Goal: Transaction & Acquisition: Purchase product/service

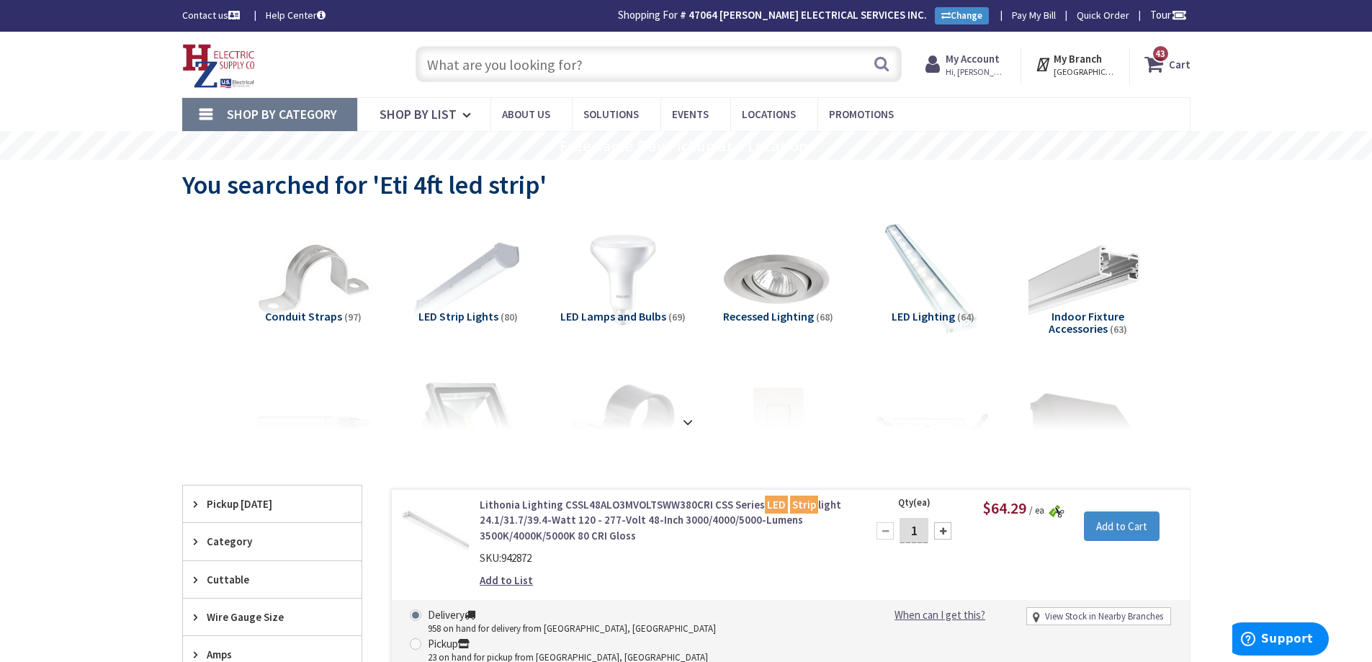
click at [551, 76] on input "text" at bounding box center [659, 64] width 486 height 36
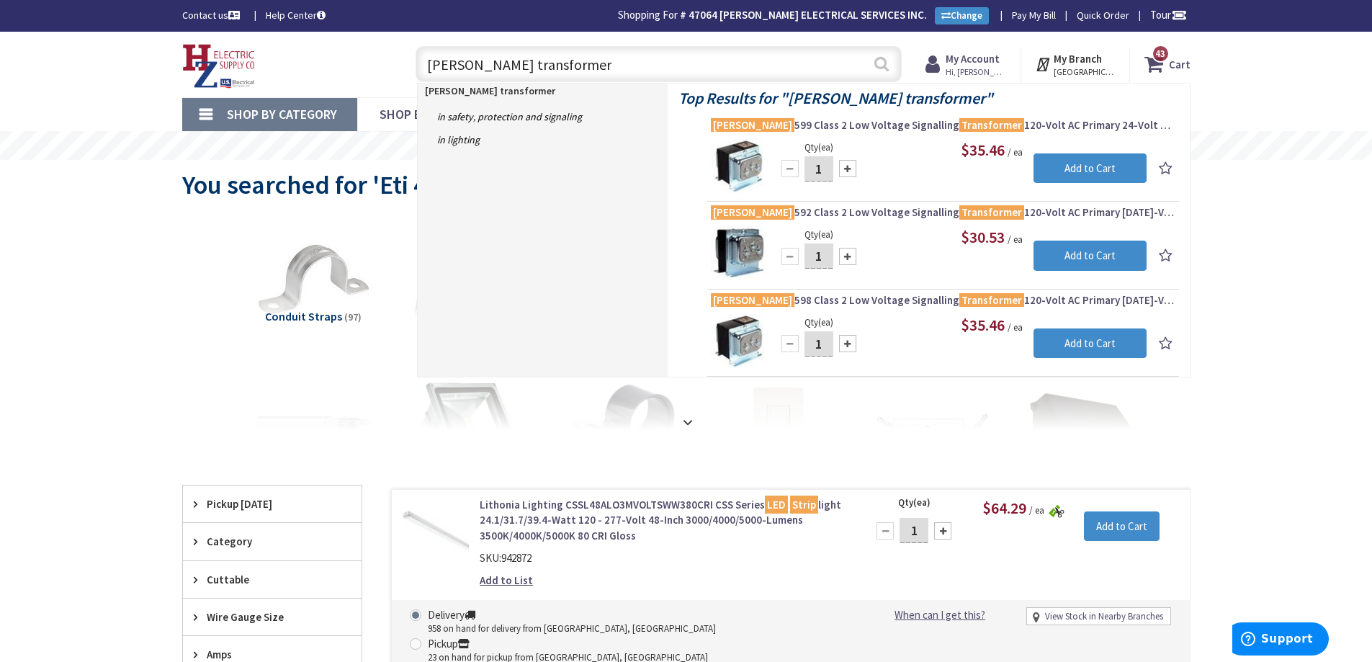
type input "[PERSON_NAME] transformer"
click at [886, 59] on button "Search" at bounding box center [881, 64] width 19 height 32
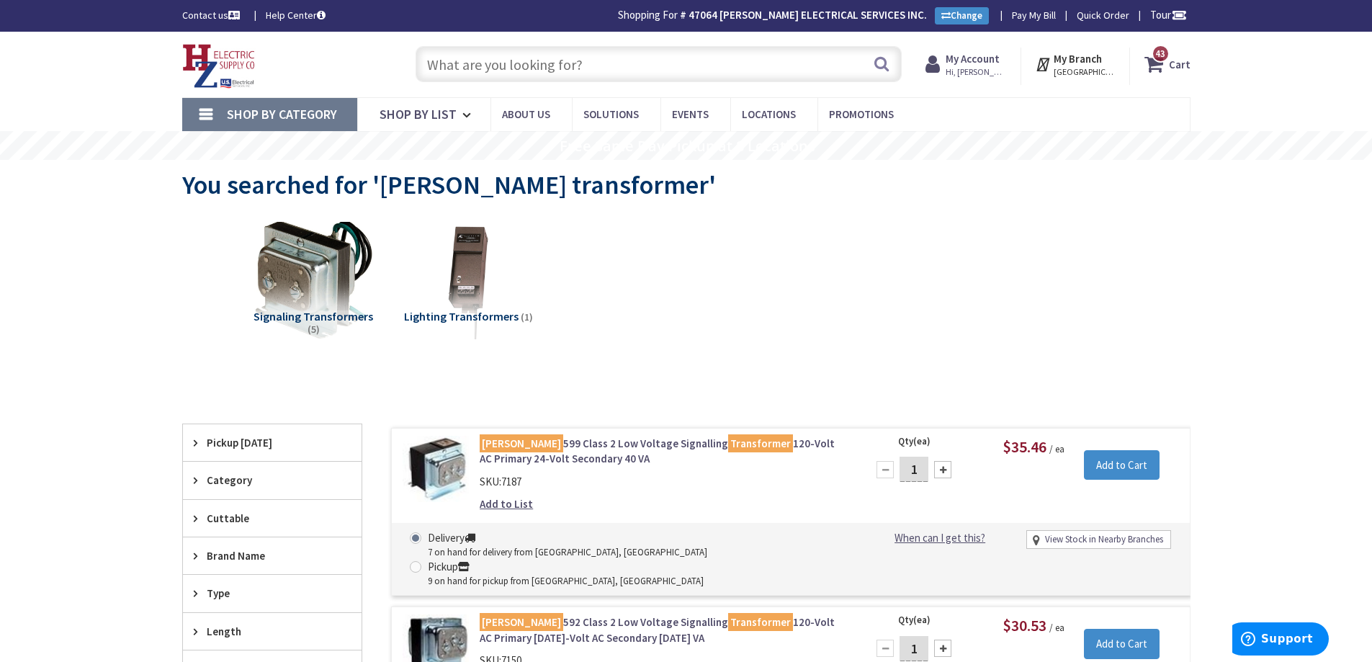
click at [550, 59] on input "text" at bounding box center [659, 64] width 486 height 36
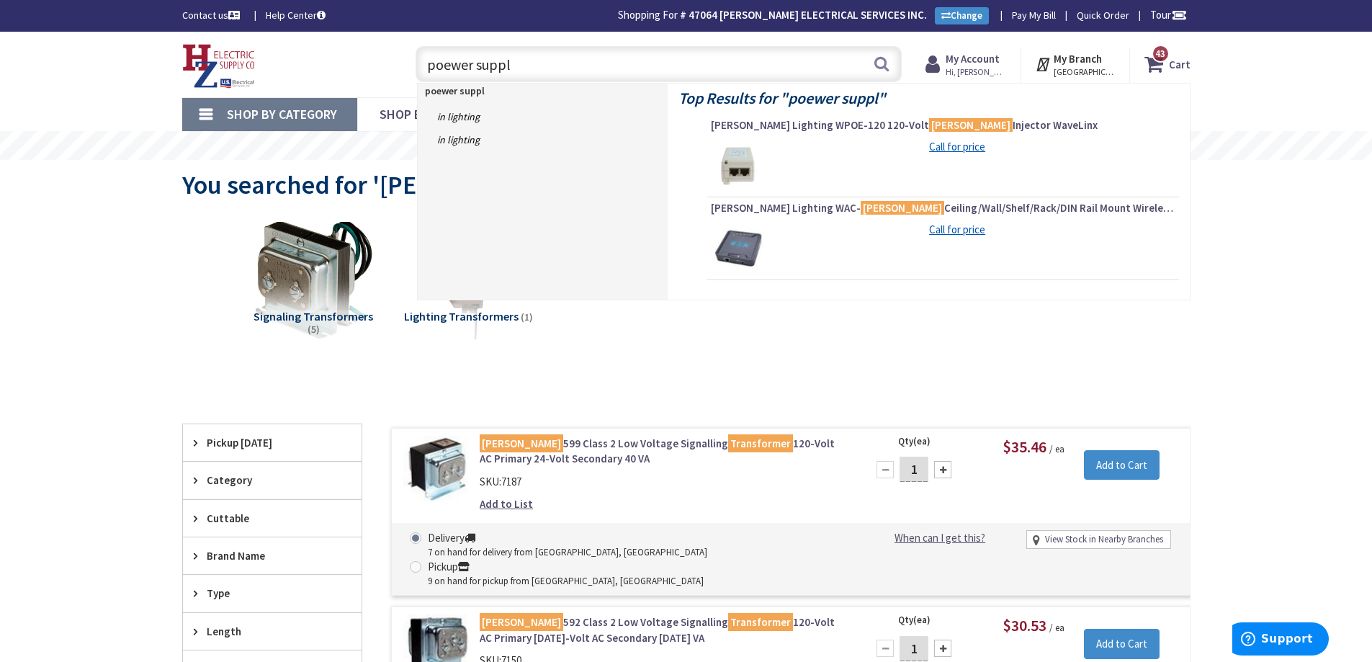
type input "poewer supply"
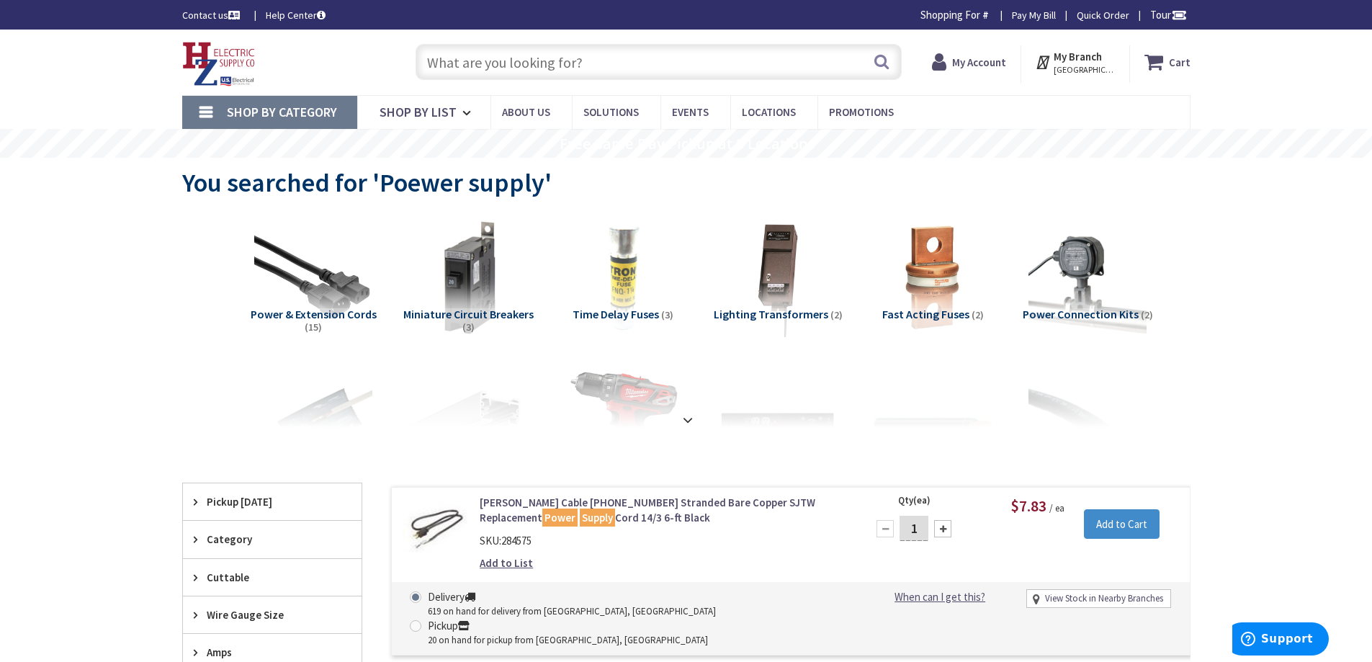
click at [462, 63] on input "text" at bounding box center [659, 62] width 486 height 36
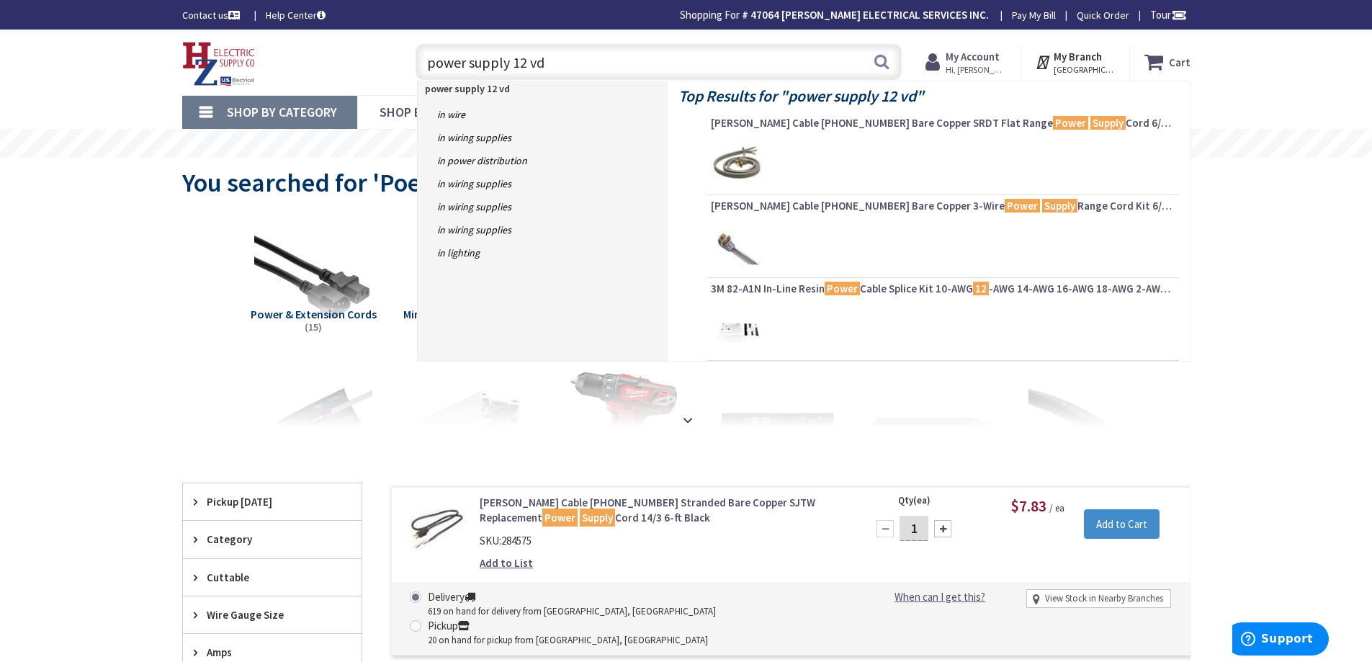
type input "power supply 12 vdc"
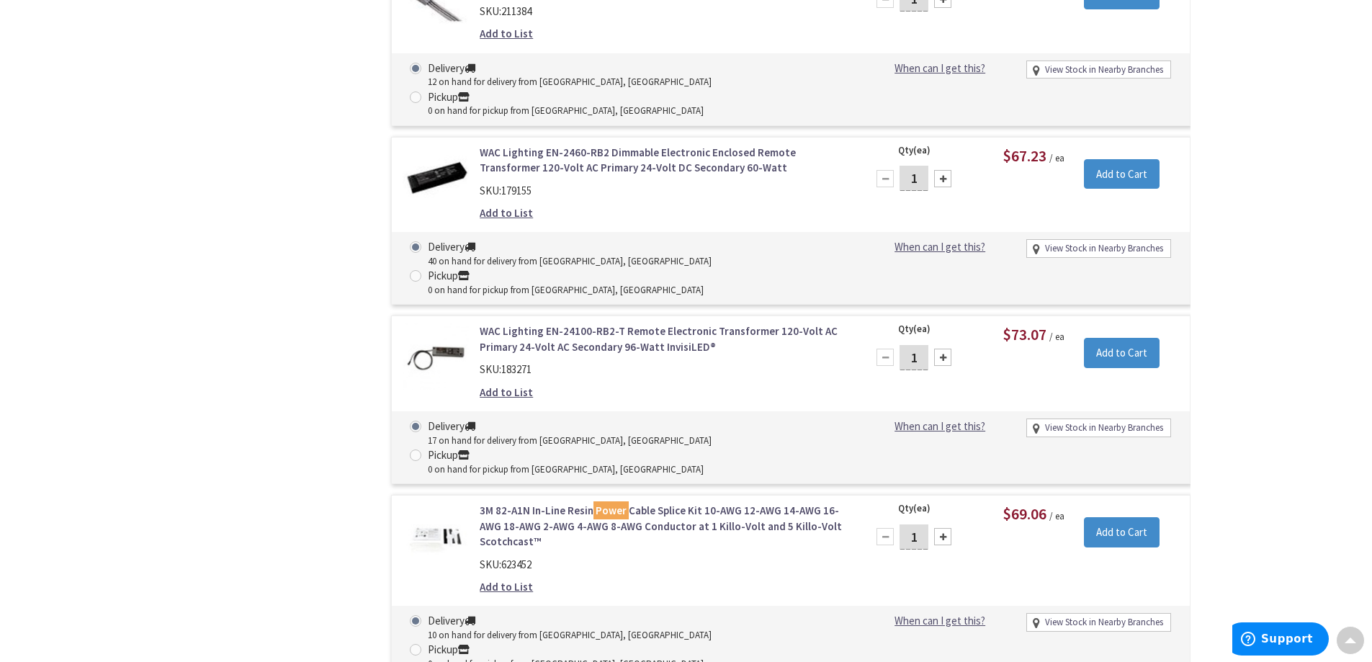
scroll to position [2213, 0]
